Goal: Task Accomplishment & Management: Manage account settings

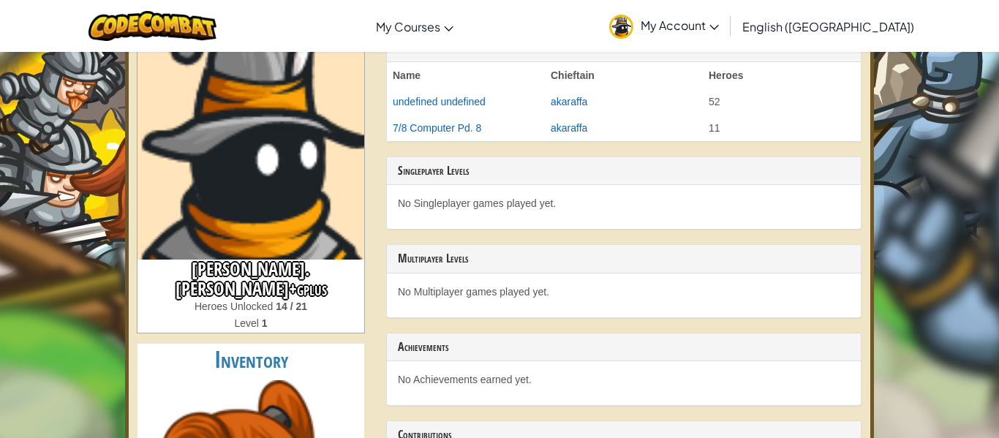
scroll to position [88, 0]
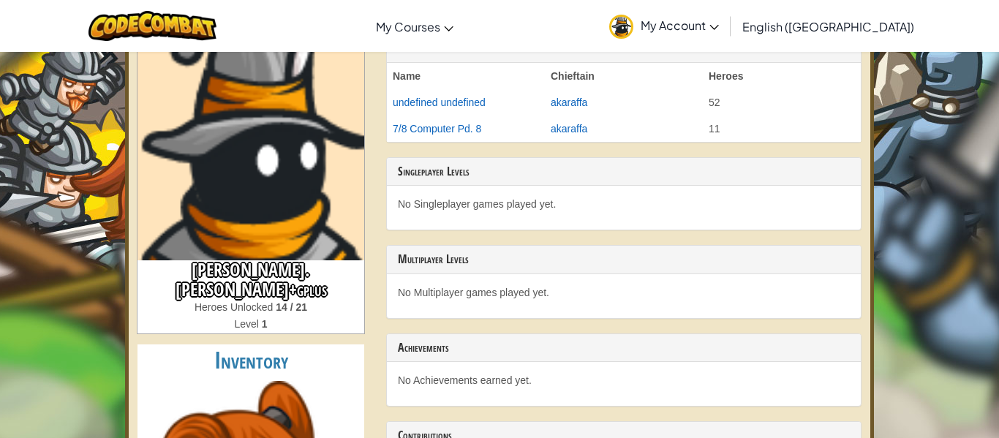
click at [313, 276] on h3 "immanuel.carballo+gplus" at bounding box center [250, 279] width 227 height 39
click at [321, 275] on h3 "immanuel.carballo+gplus" at bounding box center [250, 279] width 227 height 39
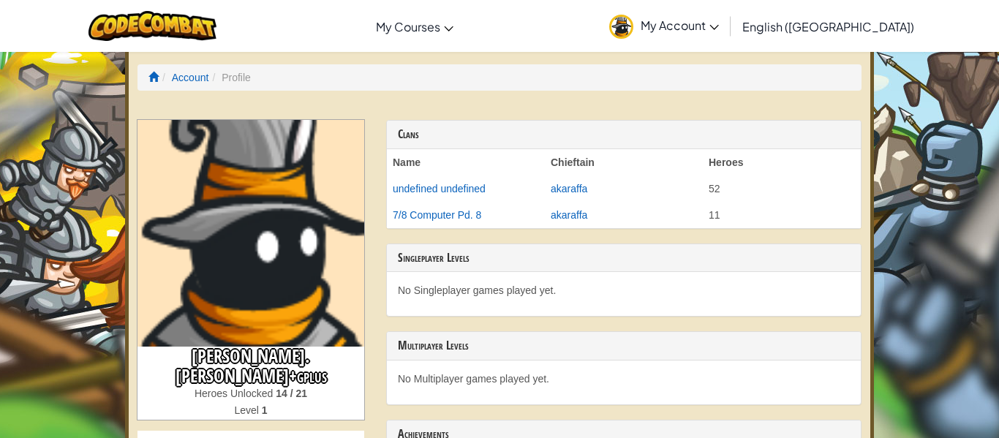
scroll to position [0, 0]
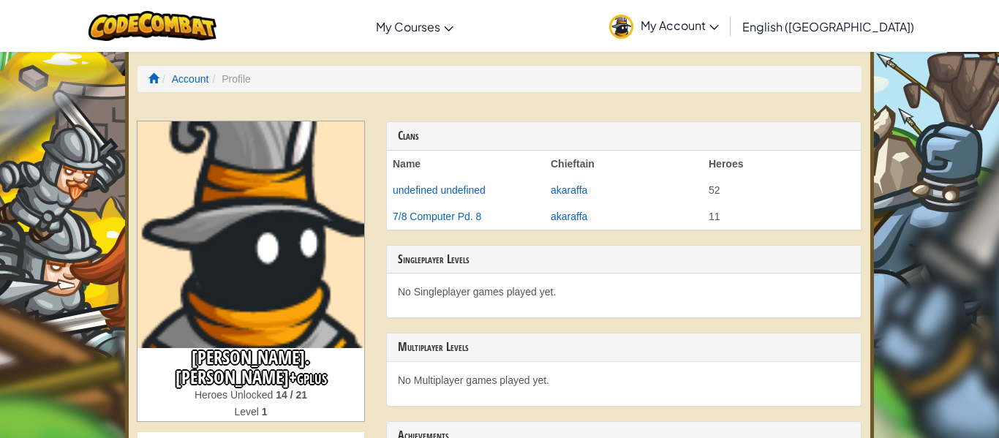
click at [224, 83] on li "Profile" at bounding box center [229, 79] width 42 height 15
click at [226, 80] on li "Profile" at bounding box center [229, 79] width 42 height 15
click at [194, 80] on link "Account" at bounding box center [190, 79] width 37 height 12
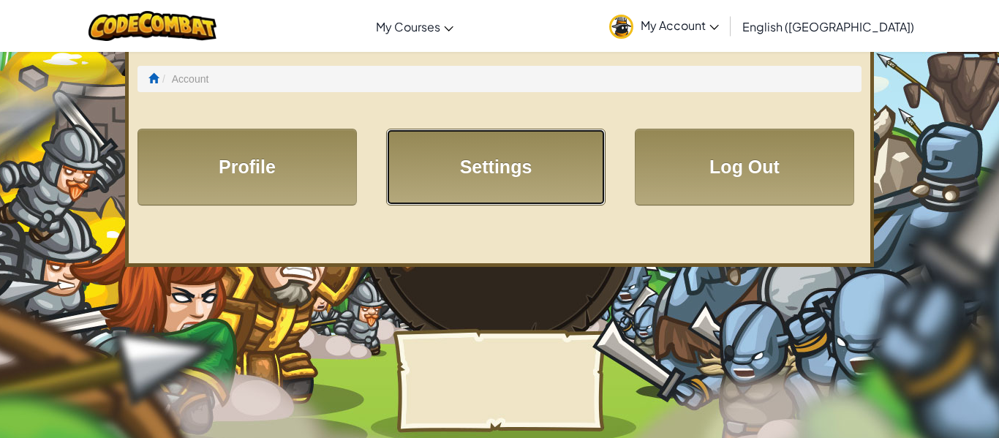
click at [532, 148] on link "Settings" at bounding box center [495, 167] width 219 height 77
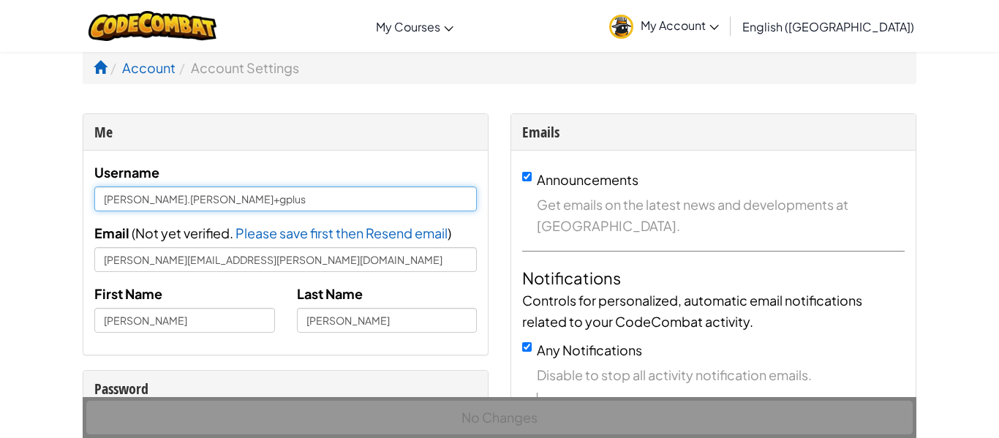
click at [309, 205] on input "immanuel.carballo+gplus" at bounding box center [285, 198] width 382 height 25
type input "i"
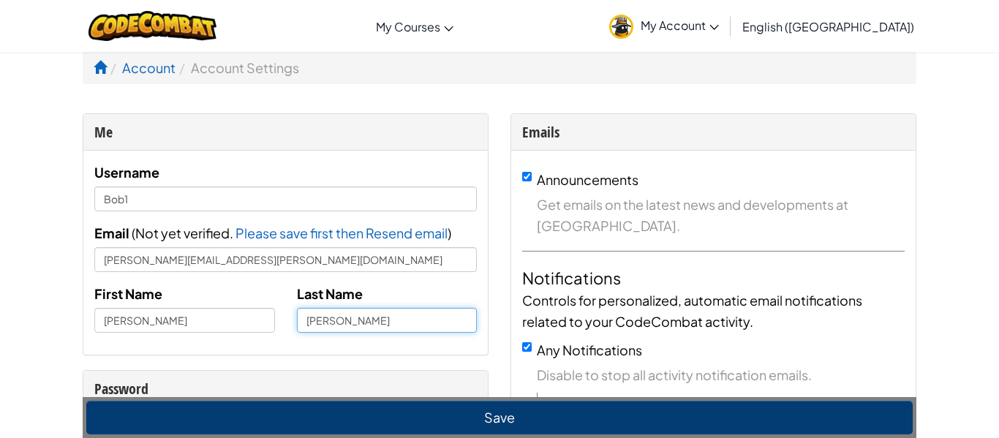
click at [377, 327] on input "Carballo" at bounding box center [387, 320] width 181 height 25
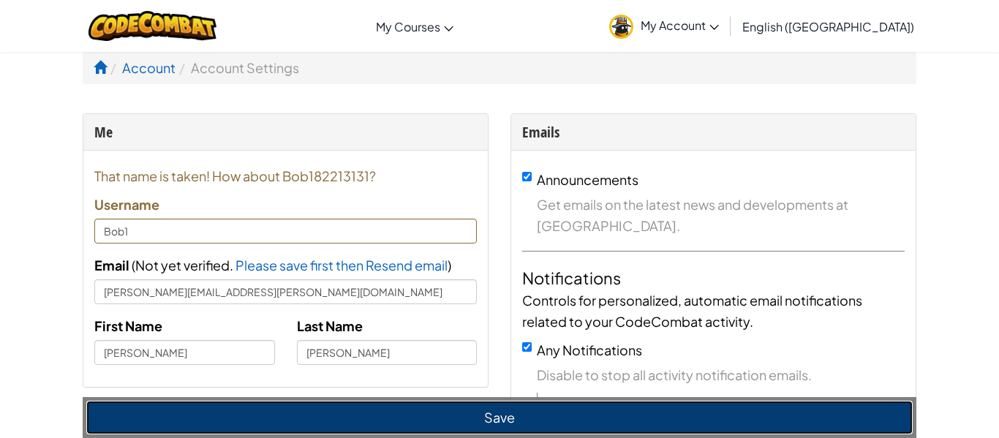
click at [484, 423] on button "Save" at bounding box center [499, 418] width 826 height 34
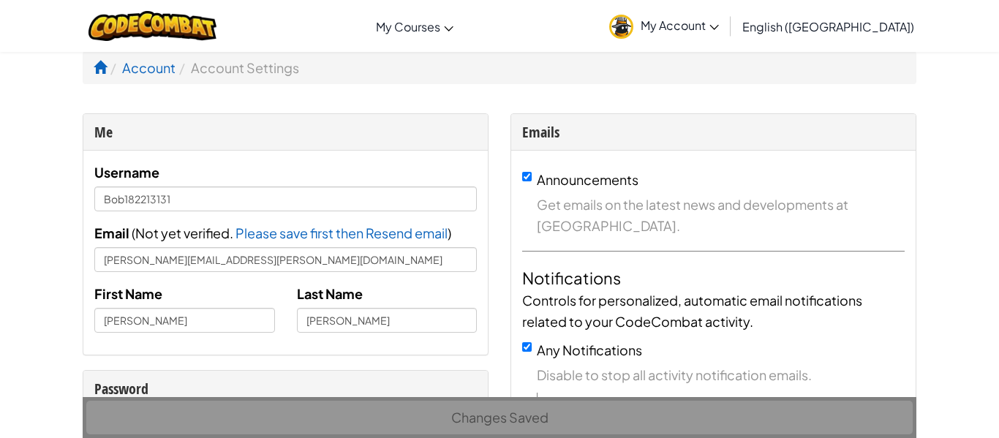
click at [484, 423] on div "Changes Saved" at bounding box center [499, 417] width 833 height 41
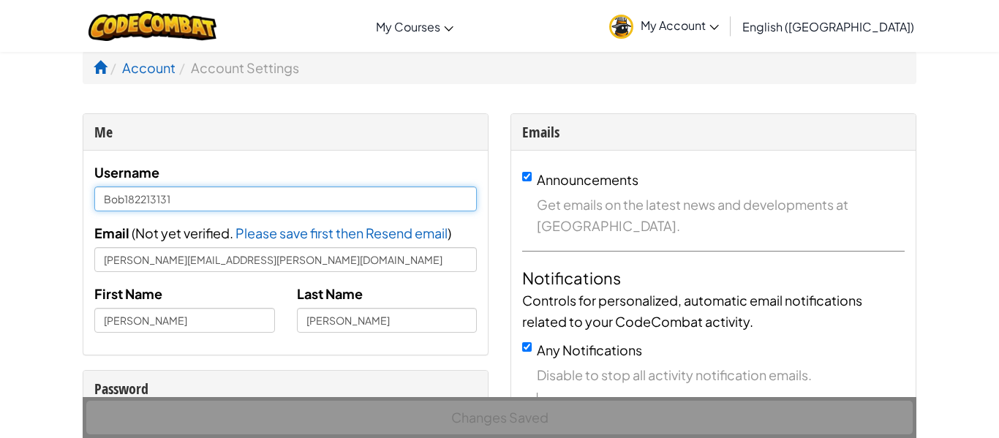
click at [176, 202] on input "Bob182213131" at bounding box center [285, 198] width 382 height 25
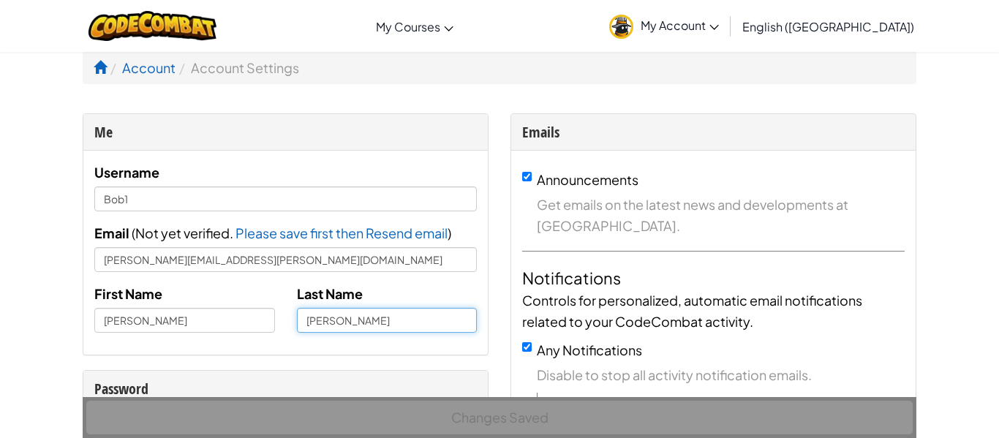
click at [344, 324] on div "Last Name Carballo" at bounding box center [387, 308] width 203 height 50
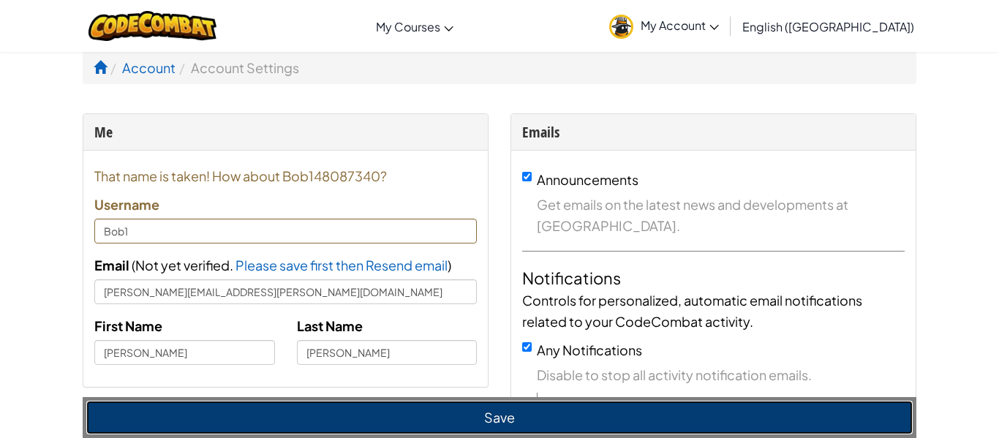
click at [425, 412] on button "Save" at bounding box center [499, 418] width 826 height 34
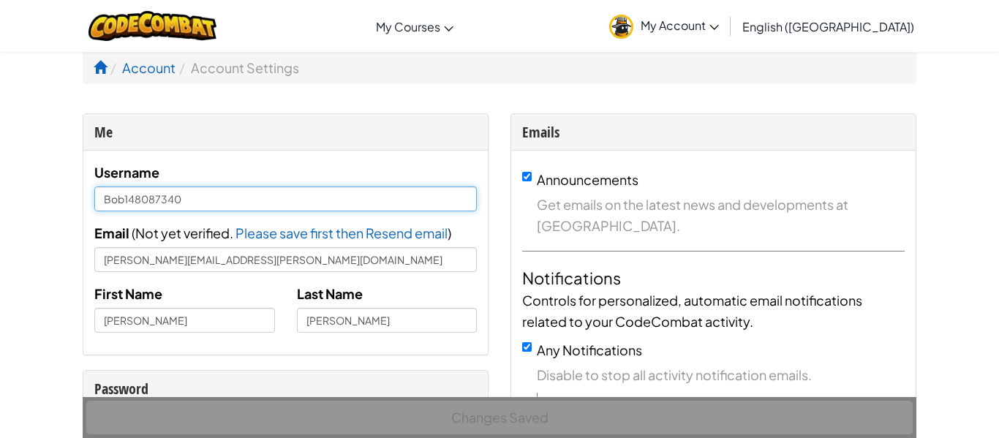
click at [241, 200] on input "Bob148087340" at bounding box center [285, 198] width 382 height 25
type input "Bob1111111111111111111111111111"
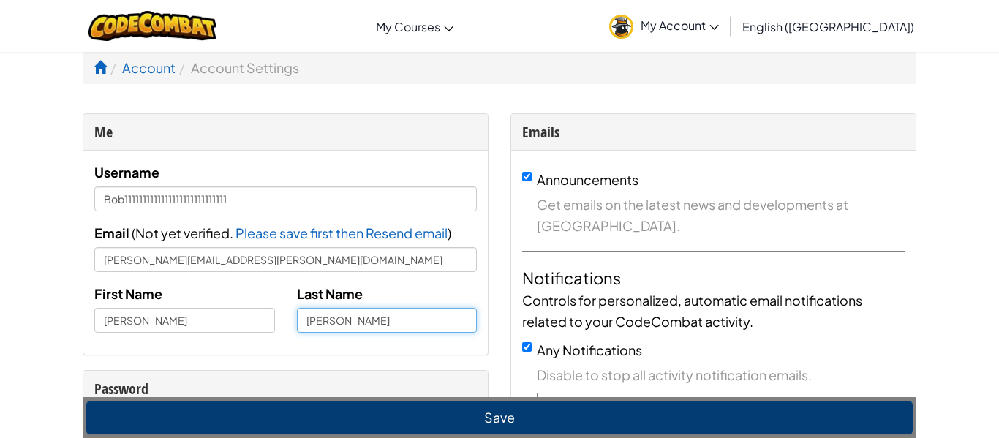
click at [336, 322] on input "Carballo" at bounding box center [387, 320] width 181 height 25
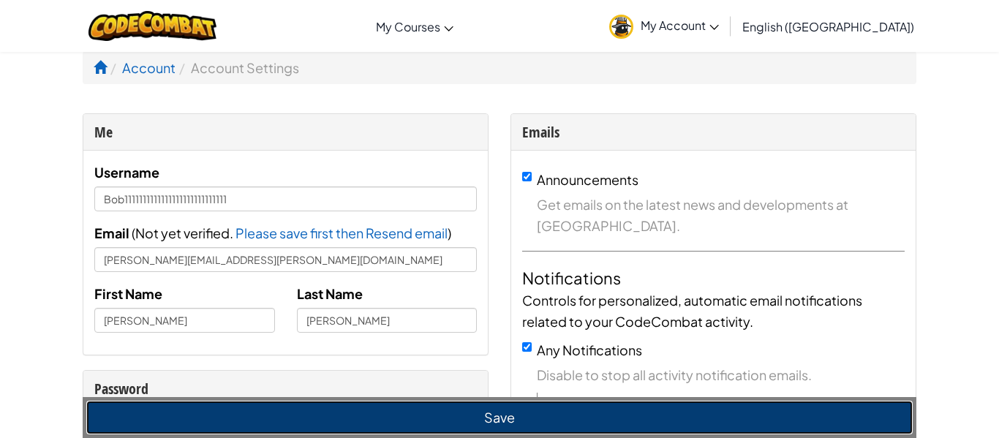
click at [438, 406] on button "Save" at bounding box center [499, 418] width 826 height 34
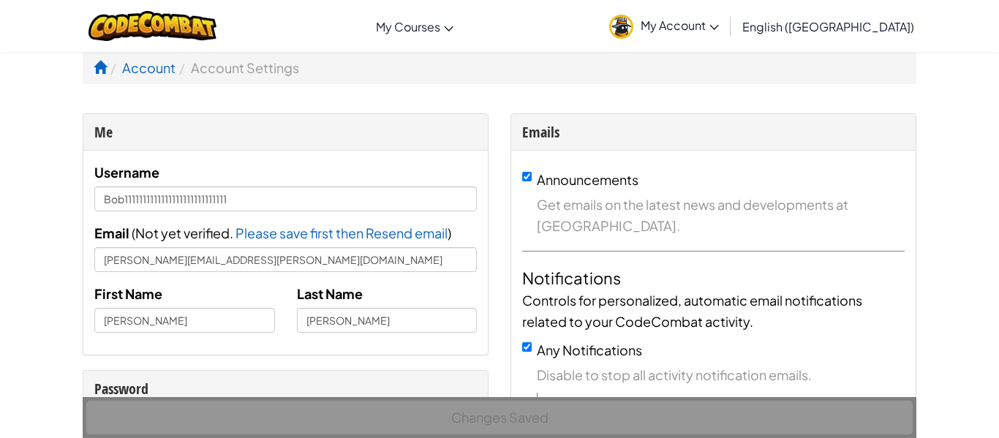
click at [441, 339] on div "First Name Immanuel Last Name Carballo" at bounding box center [285, 313] width 404 height 61
click at [427, 330] on input "Carballo" at bounding box center [387, 320] width 181 height 25
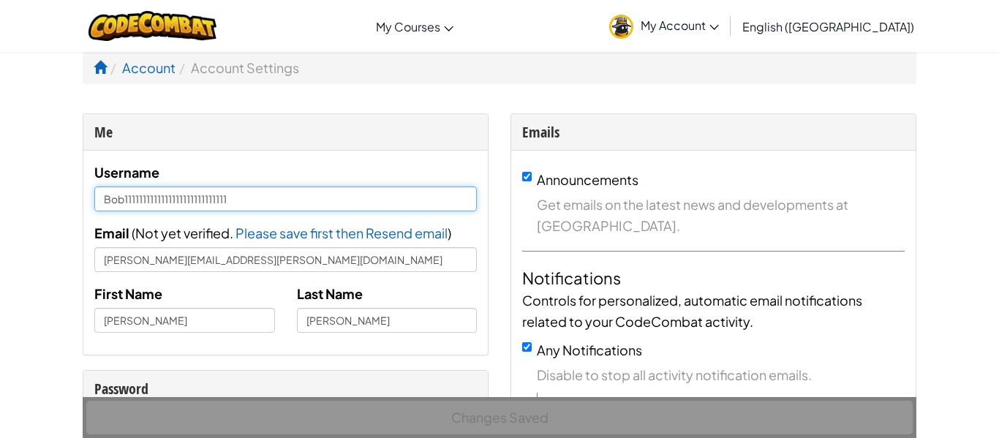
click at [365, 208] on input "Bob1111111111111111111111111111" at bounding box center [285, 198] width 382 height 25
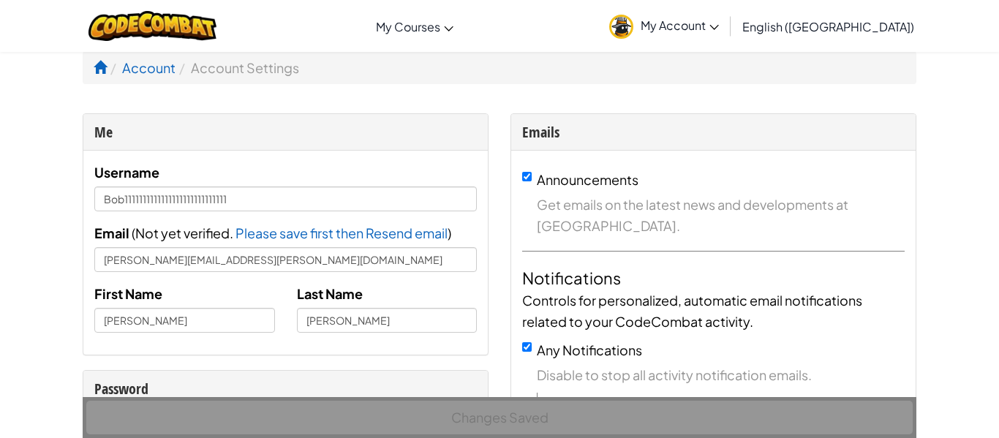
click at [391, 305] on div "Last Name Carballo" at bounding box center [387, 308] width 203 height 50
click at [393, 317] on input "Carballo" at bounding box center [387, 320] width 181 height 25
click at [104, 72] on span at bounding box center [100, 67] width 13 height 13
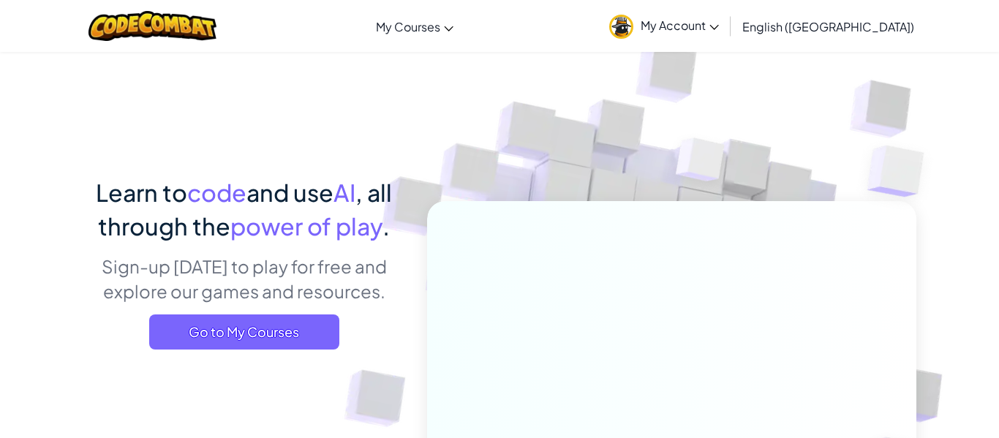
click at [719, 18] on span "My Account" at bounding box center [679, 25] width 78 height 15
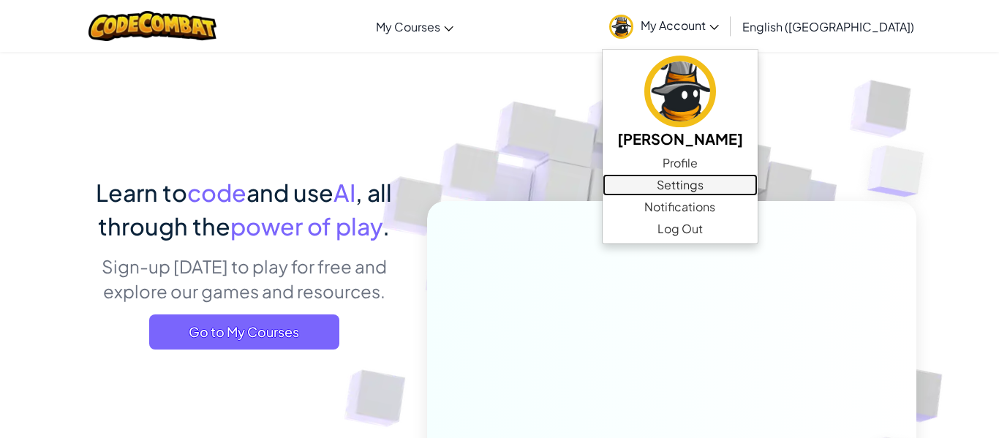
click at [757, 186] on link "Settings" at bounding box center [679, 185] width 155 height 22
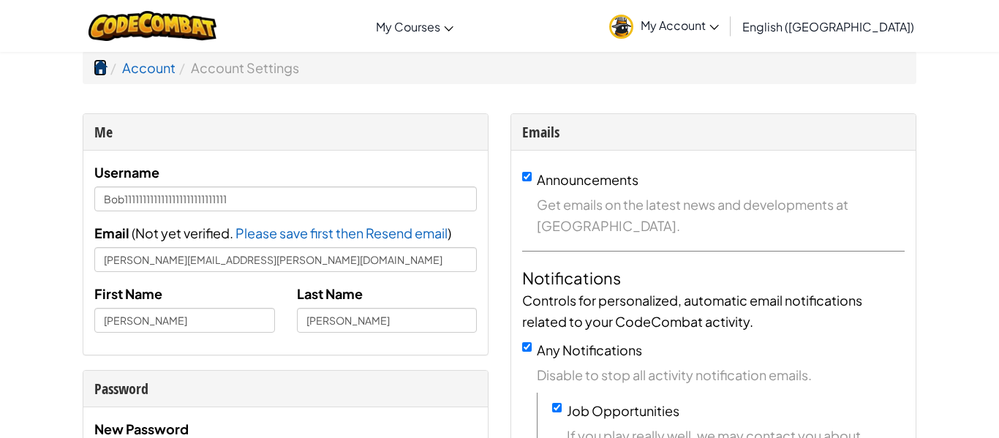
click at [99, 66] on span at bounding box center [100, 67] width 13 height 13
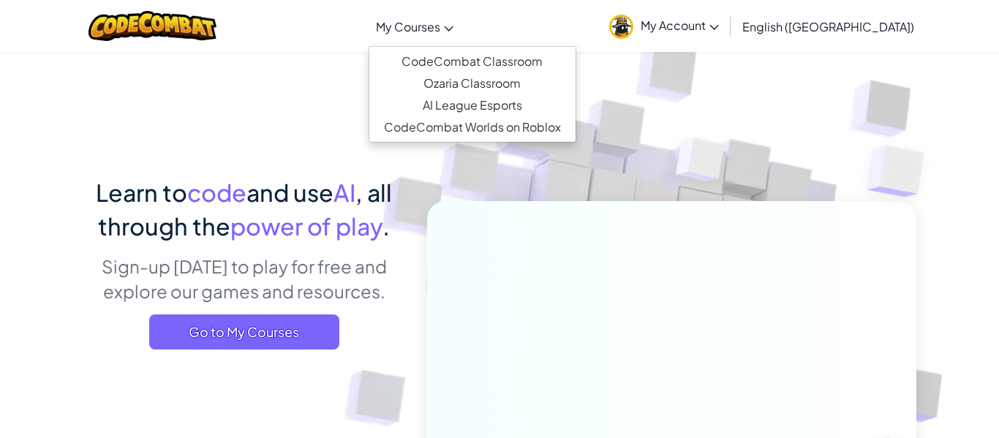
click at [453, 30] on icon at bounding box center [449, 28] width 9 height 5
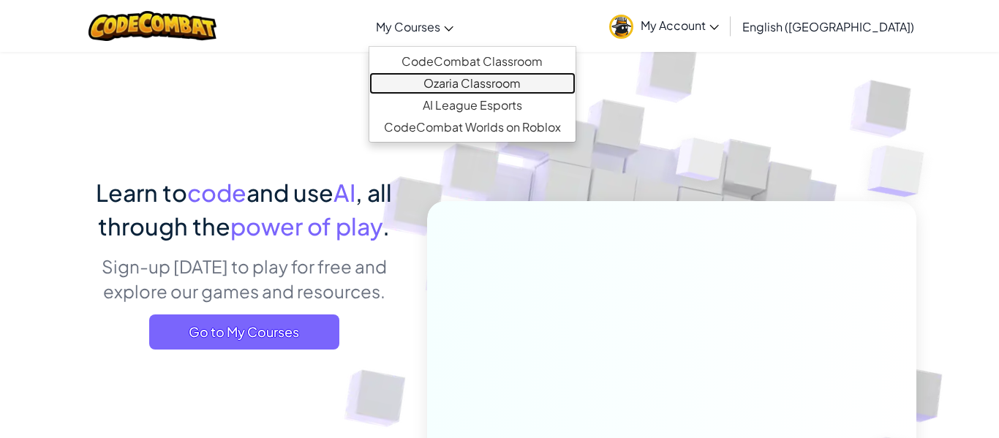
click at [466, 88] on link "Ozaria Classroom" at bounding box center [472, 83] width 206 height 22
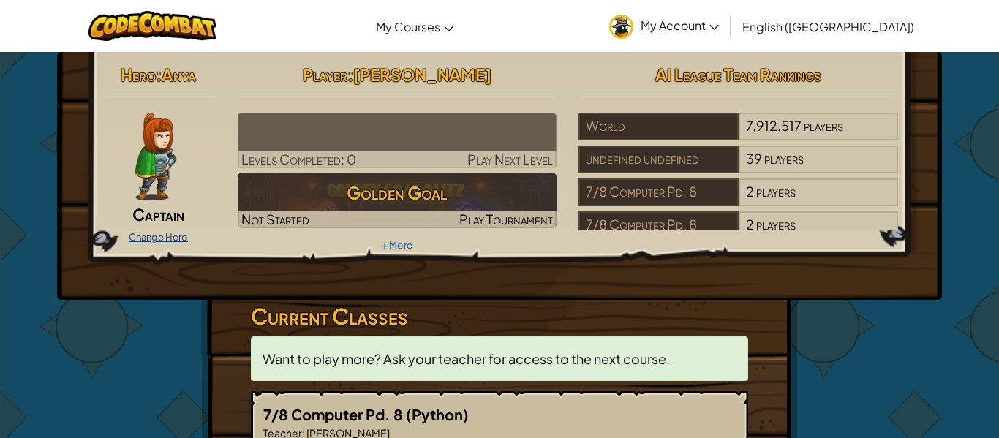
click at [160, 238] on link "Change Hero" at bounding box center [158, 237] width 59 height 12
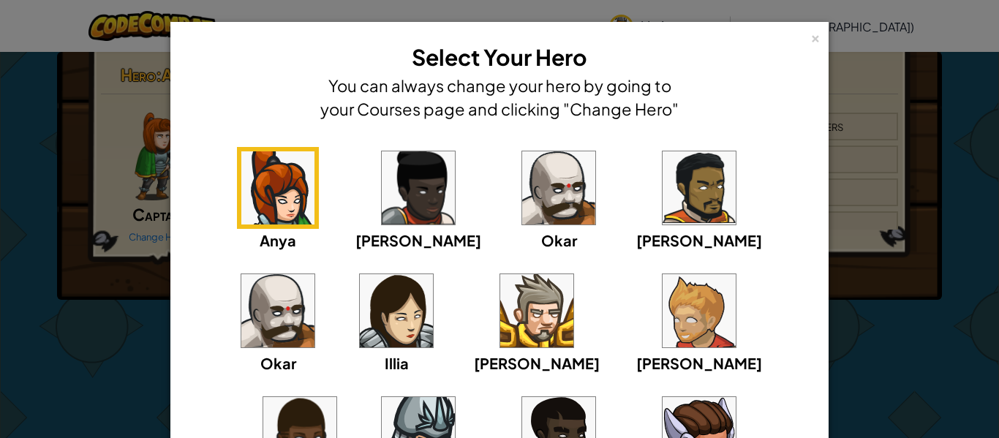
click at [522, 417] on img at bounding box center [558, 433] width 73 height 73
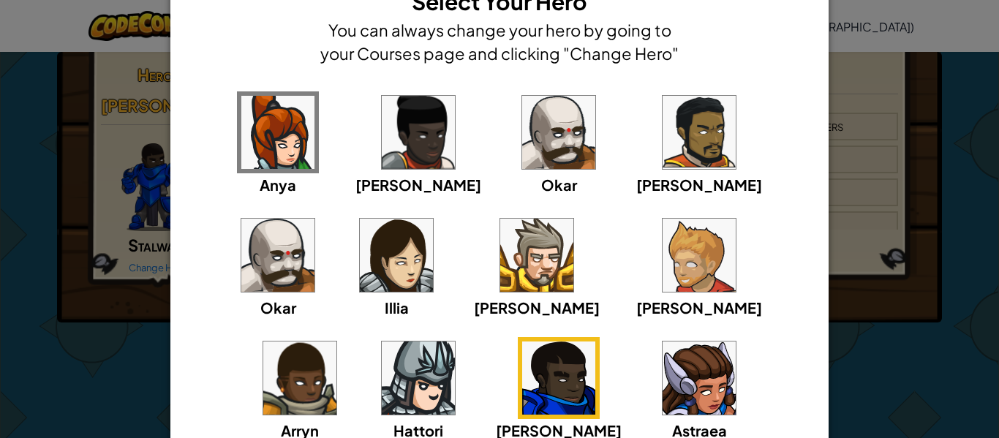
scroll to position [58, 0]
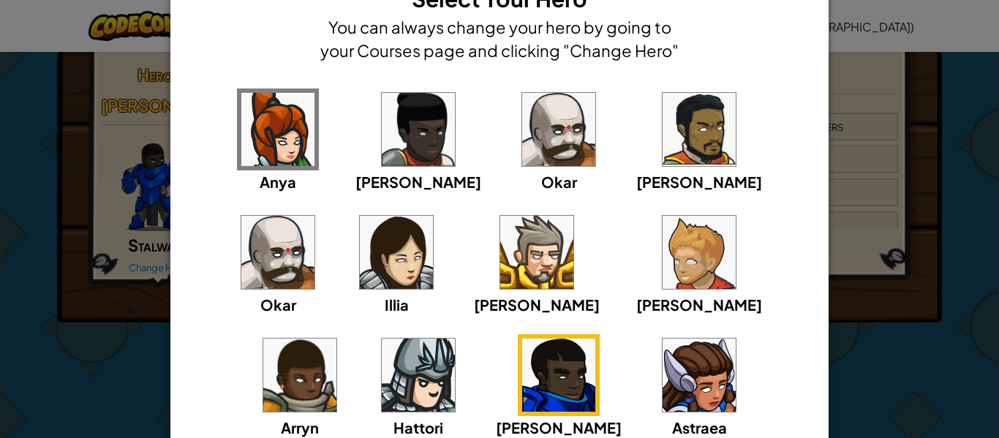
click at [382, 151] on img at bounding box center [418, 129] width 73 height 73
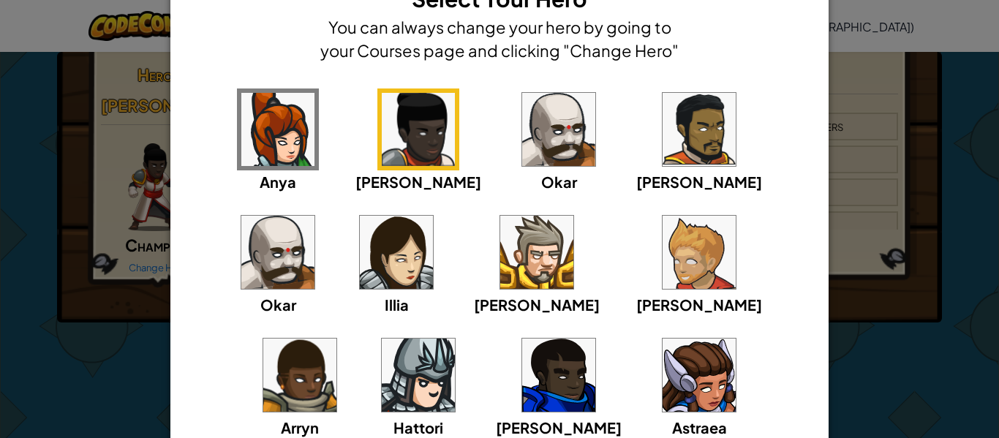
click at [522, 359] on img at bounding box center [558, 375] width 73 height 73
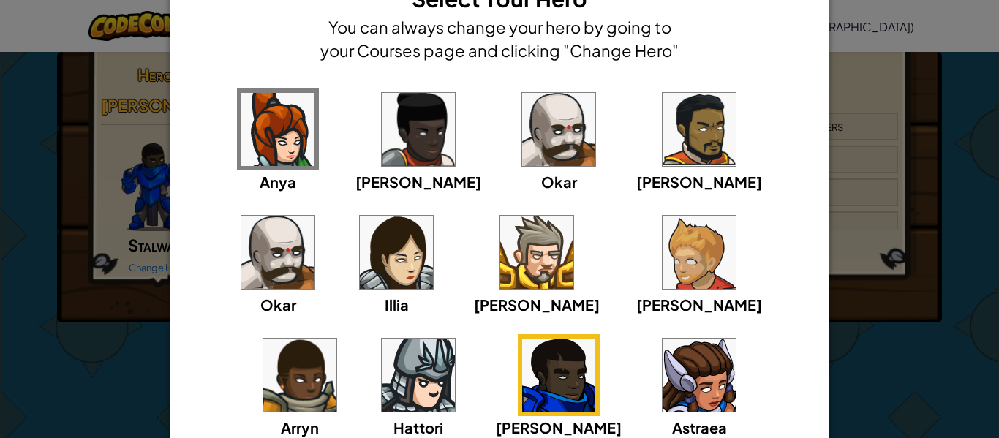
click at [403, 165] on img at bounding box center [418, 129] width 73 height 73
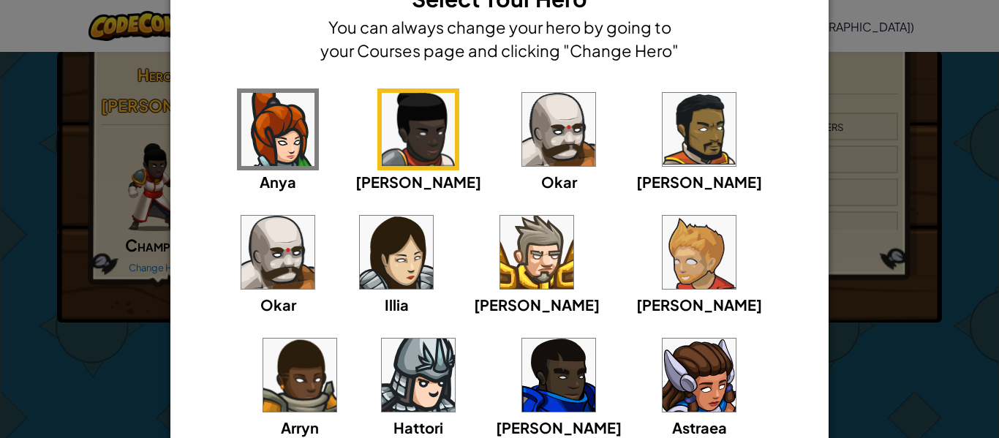
click at [522, 374] on img at bounding box center [558, 375] width 73 height 73
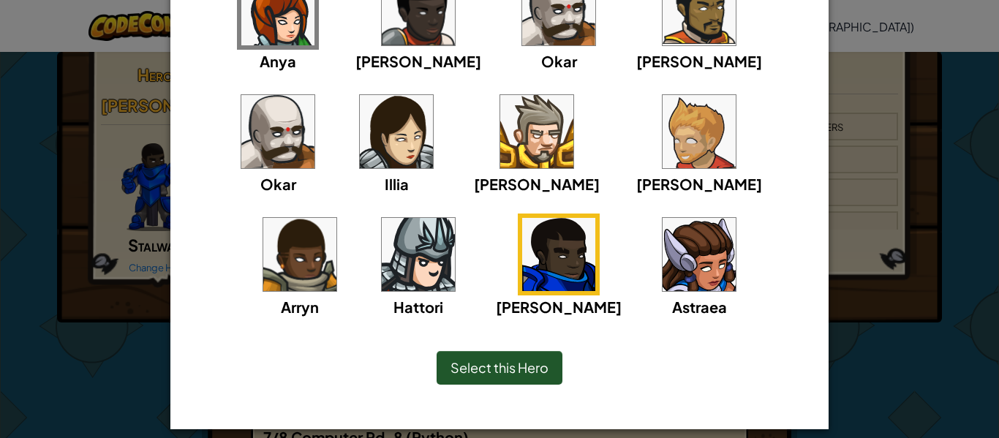
scroll to position [192, 0]
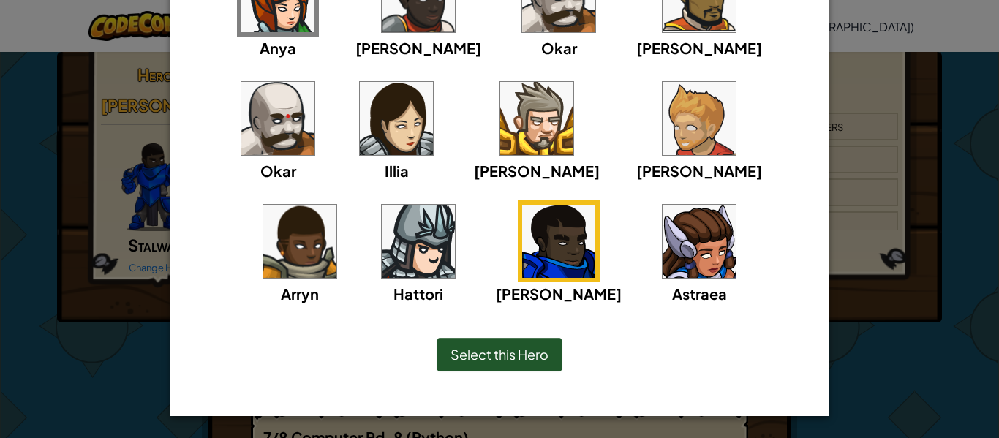
click at [453, 348] on span "Select this Hero" at bounding box center [499, 354] width 98 height 17
